Goal: Task Accomplishment & Management: Manage account settings

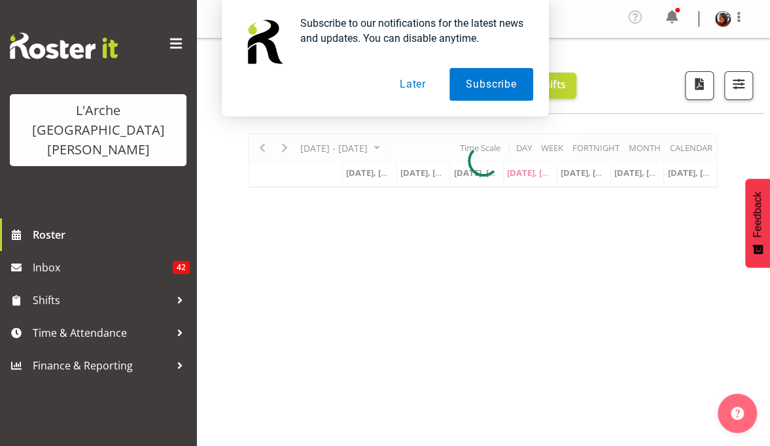
click at [414, 84] on button "Later" at bounding box center [412, 84] width 59 height 33
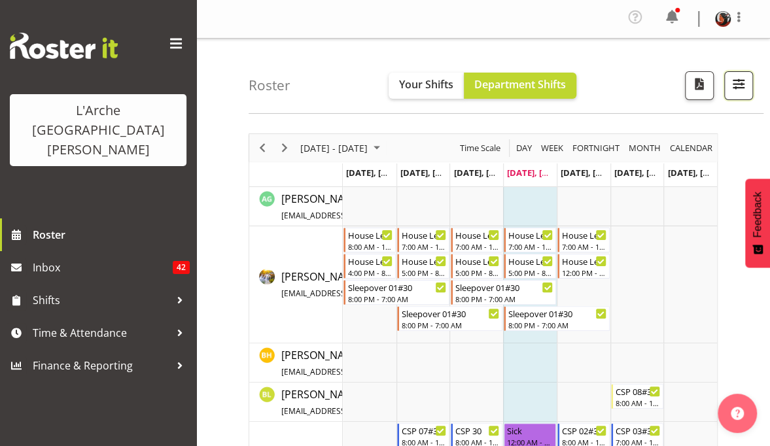
click at [735, 89] on span "button" at bounding box center [738, 83] width 17 height 17
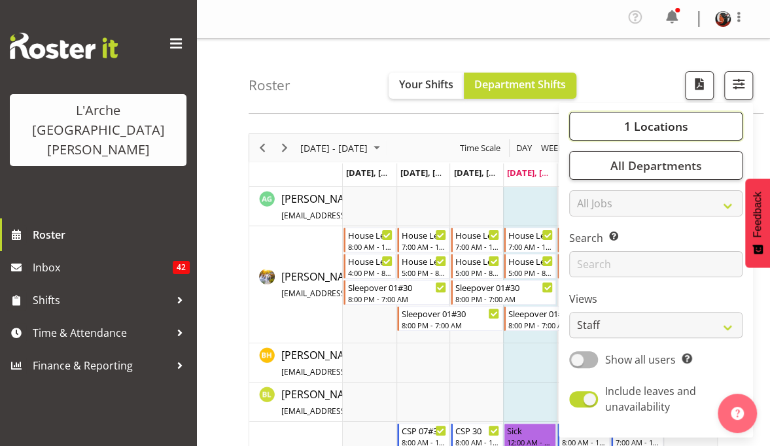
click at [653, 123] on span "1 Locations" at bounding box center [656, 126] width 64 height 16
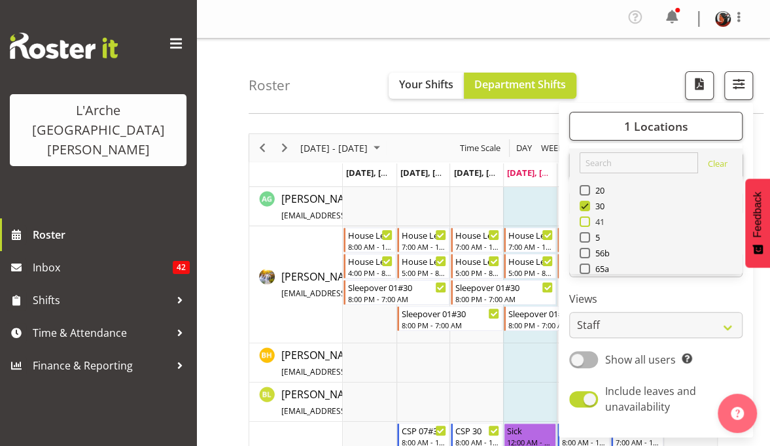
click at [588, 220] on span at bounding box center [585, 222] width 10 height 10
click at [588, 220] on input "41" at bounding box center [584, 222] width 9 height 9
checkbox input "true"
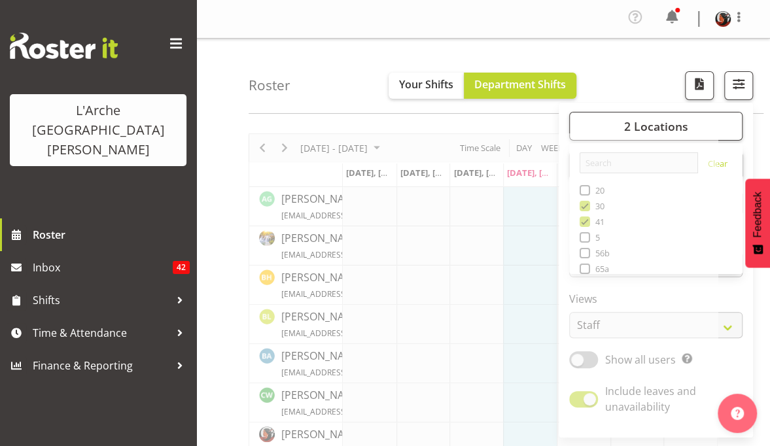
click at [760, 111] on div "Roster Your Shifts Department Shifts 2 Locations Clear 20 30 41 5 56b 65a 73 Ar…" at bounding box center [506, 76] width 515 height 75
